Goal: Check status: Check status

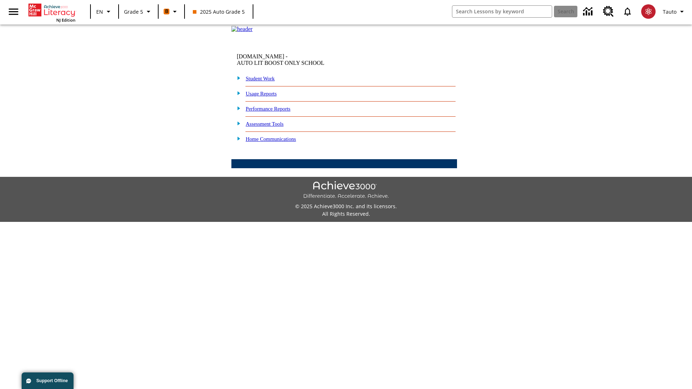
click at [265, 81] on link "Student Work" at bounding box center [260, 79] width 29 height 6
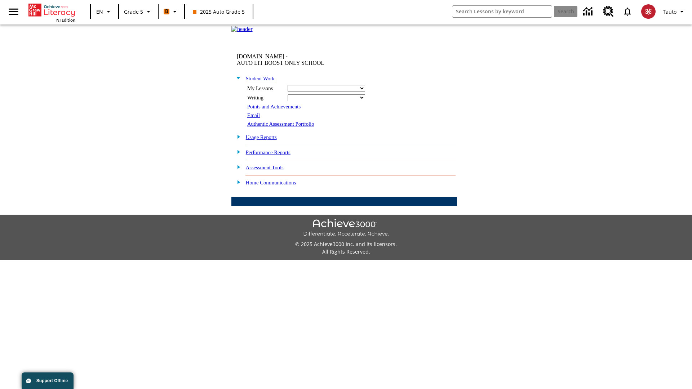
select select "/options/reports/?report_id=12&atype=21&section=2"
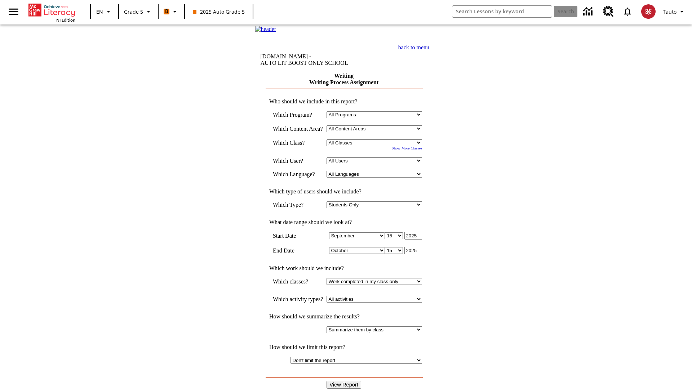
click at [376, 146] on select "Select a Class: All Classes 2025 Auto Grade 5 OL 2025 Auto Grade 6" at bounding box center [373, 142] width 95 height 7
select select "11133131"
